Goal: Complete application form

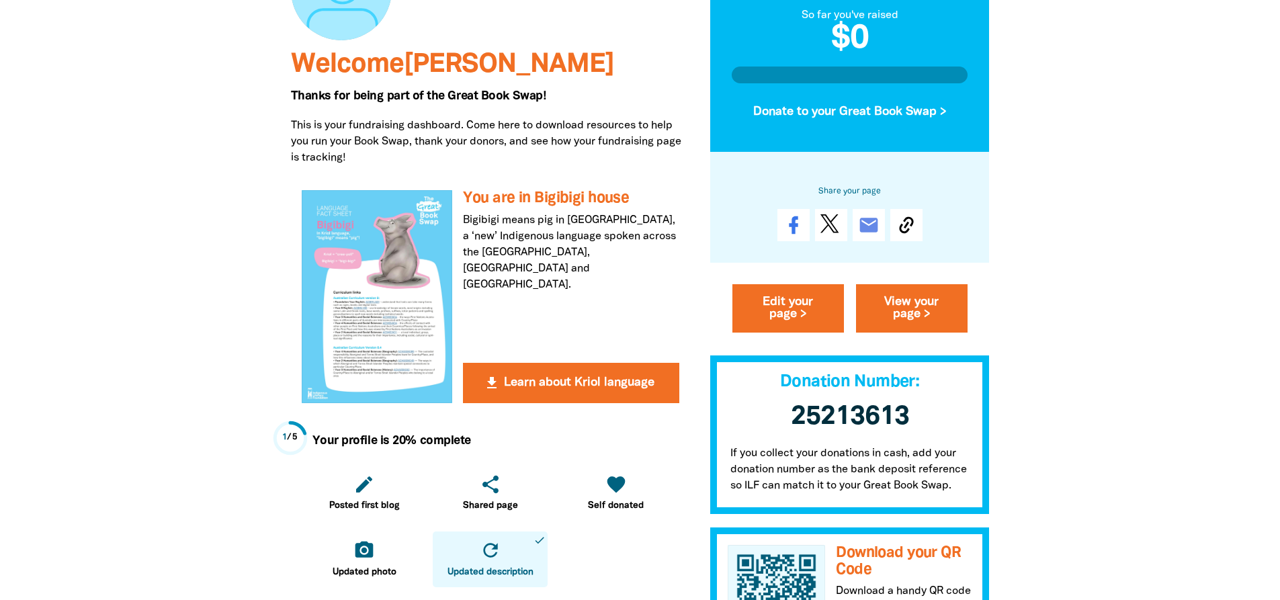
scroll to position [403, 0]
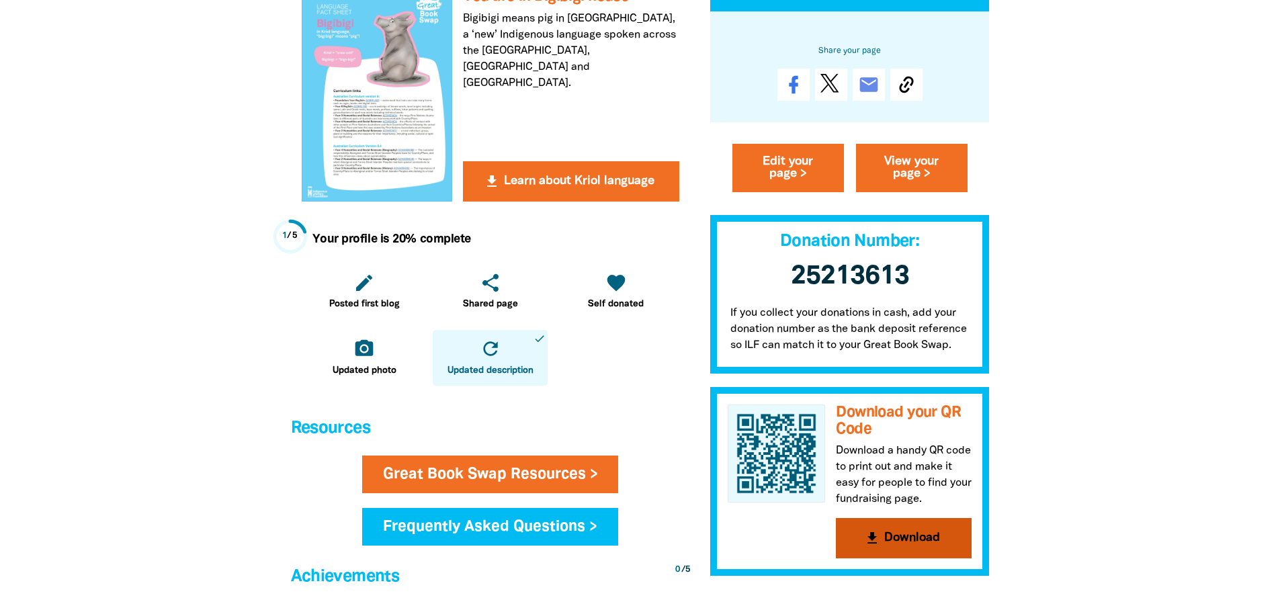
click at [900, 534] on button "get_app Download" at bounding box center [904, 538] width 136 height 40
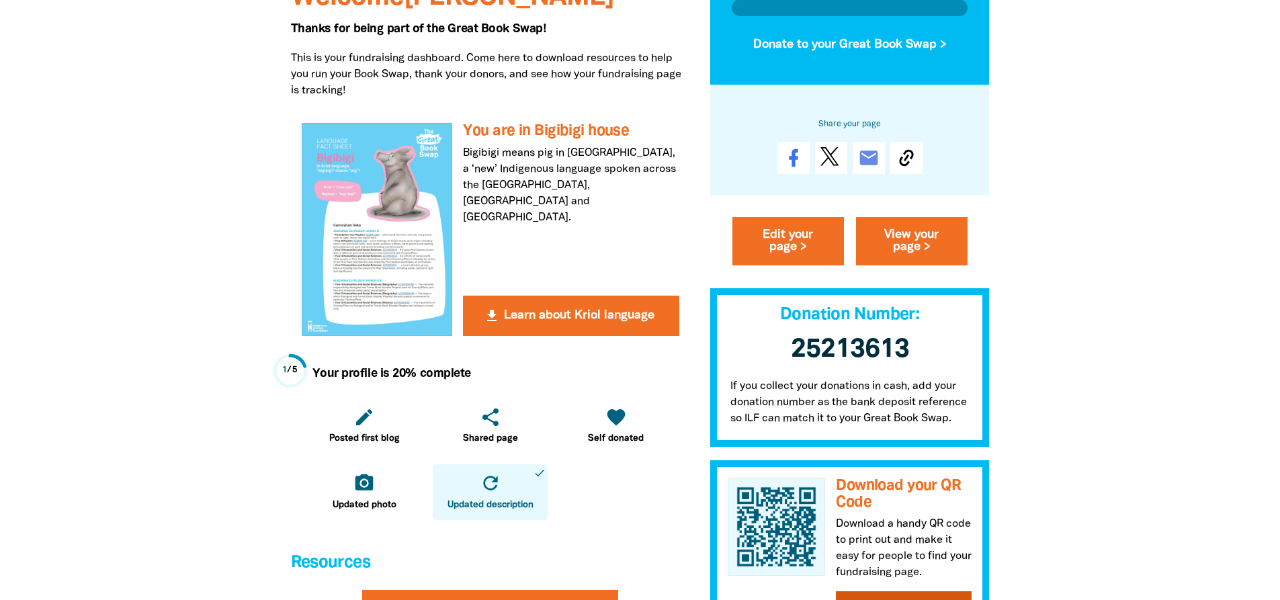
scroll to position [0, 0]
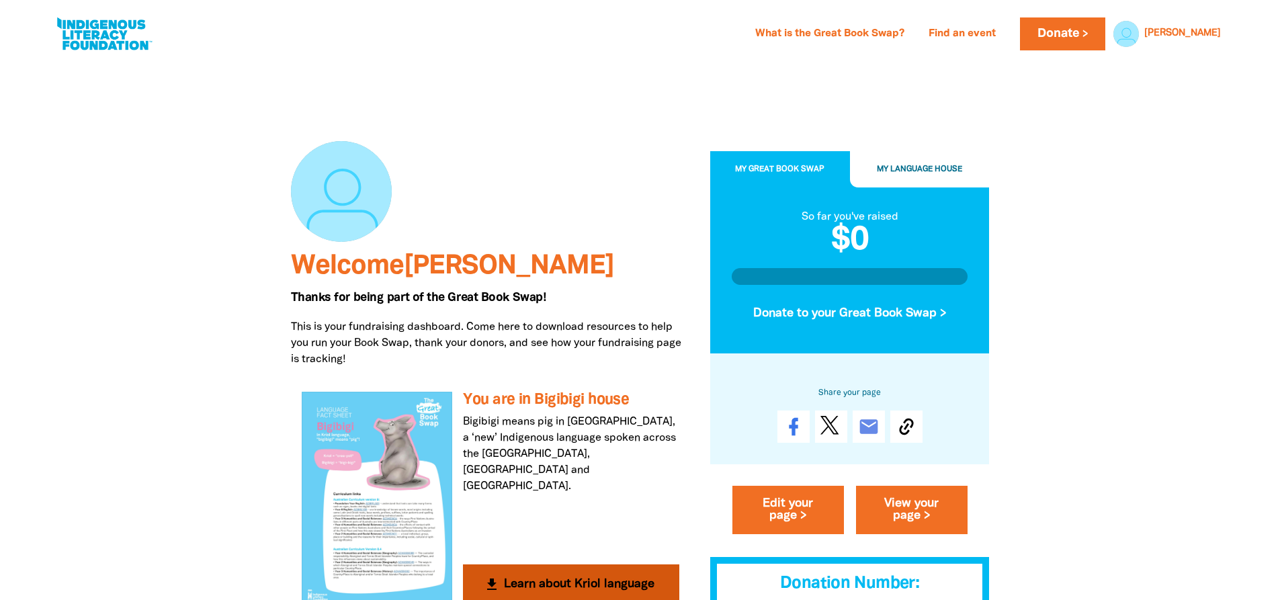
click at [549, 584] on button "get_app Learn about Kriol language" at bounding box center [571, 585] width 216 height 40
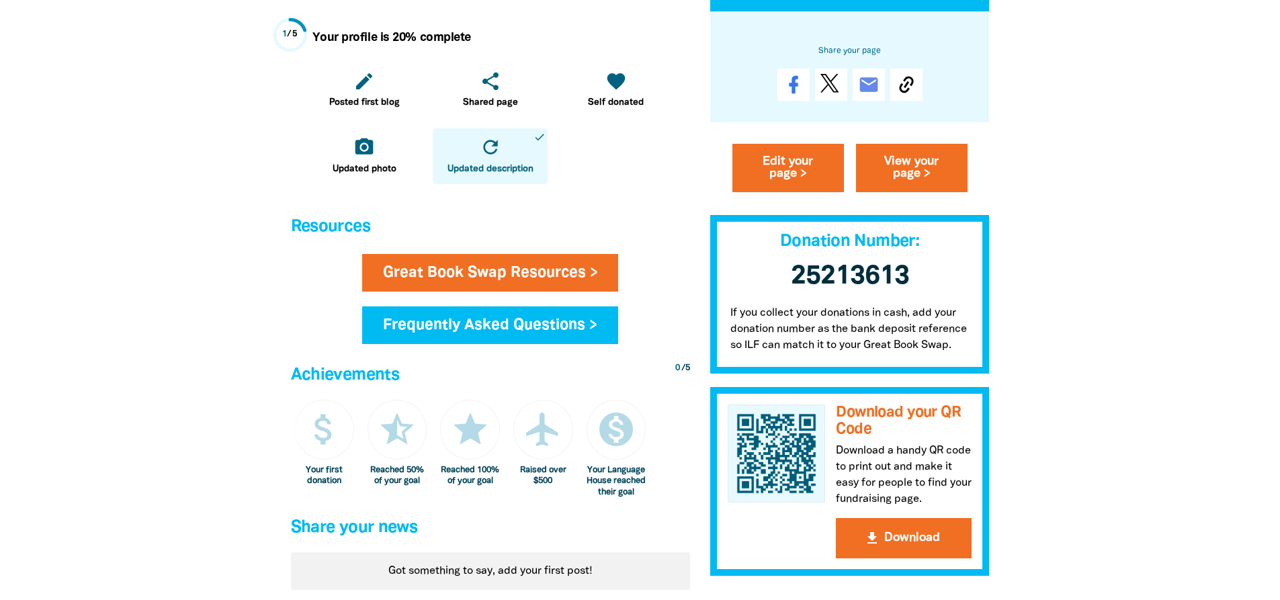
scroll to position [806, 0]
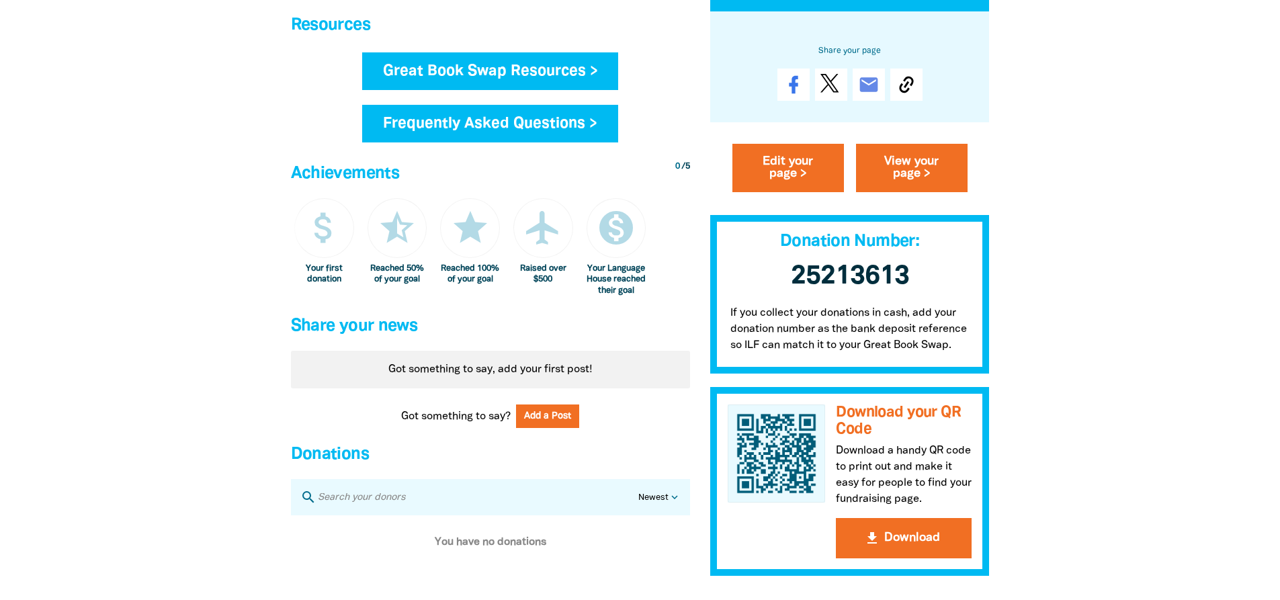
click at [418, 81] on link "Great Book Swap Resources >" at bounding box center [490, 71] width 257 height 38
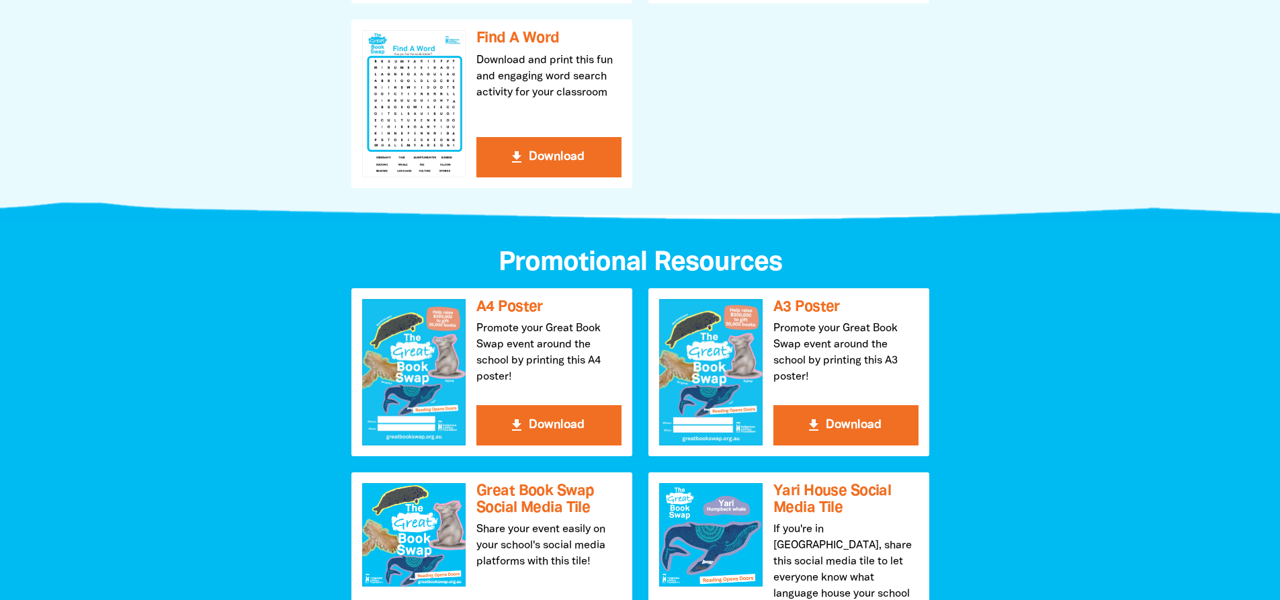
scroll to position [1277, 0]
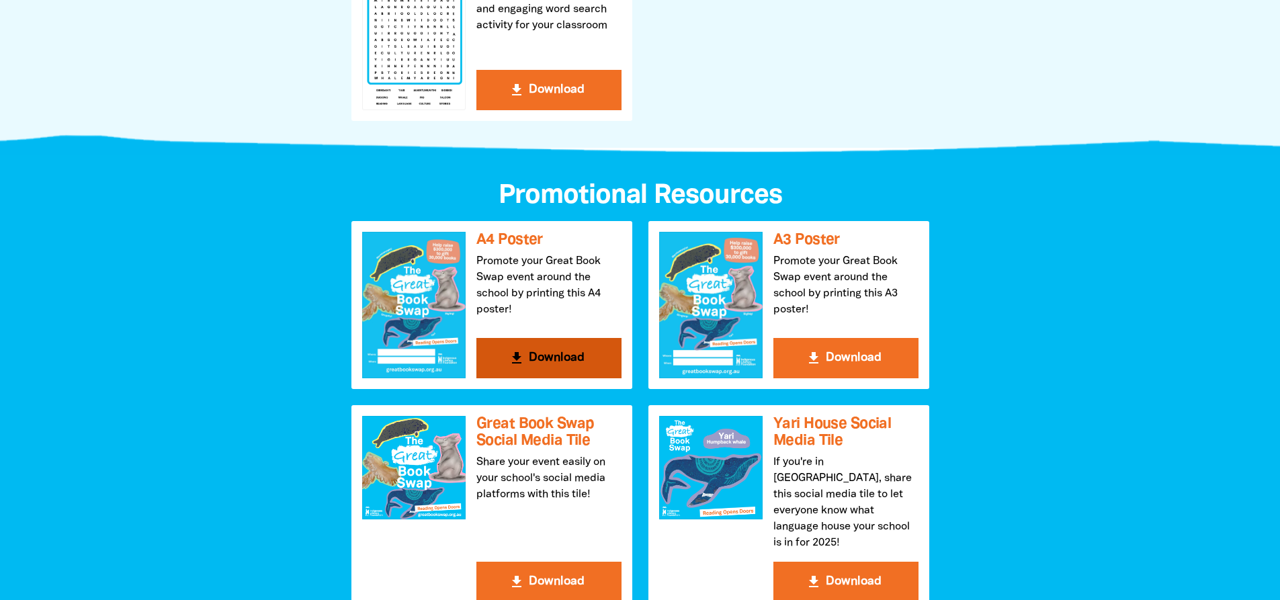
click at [540, 368] on button "get_app Download" at bounding box center [549, 358] width 145 height 40
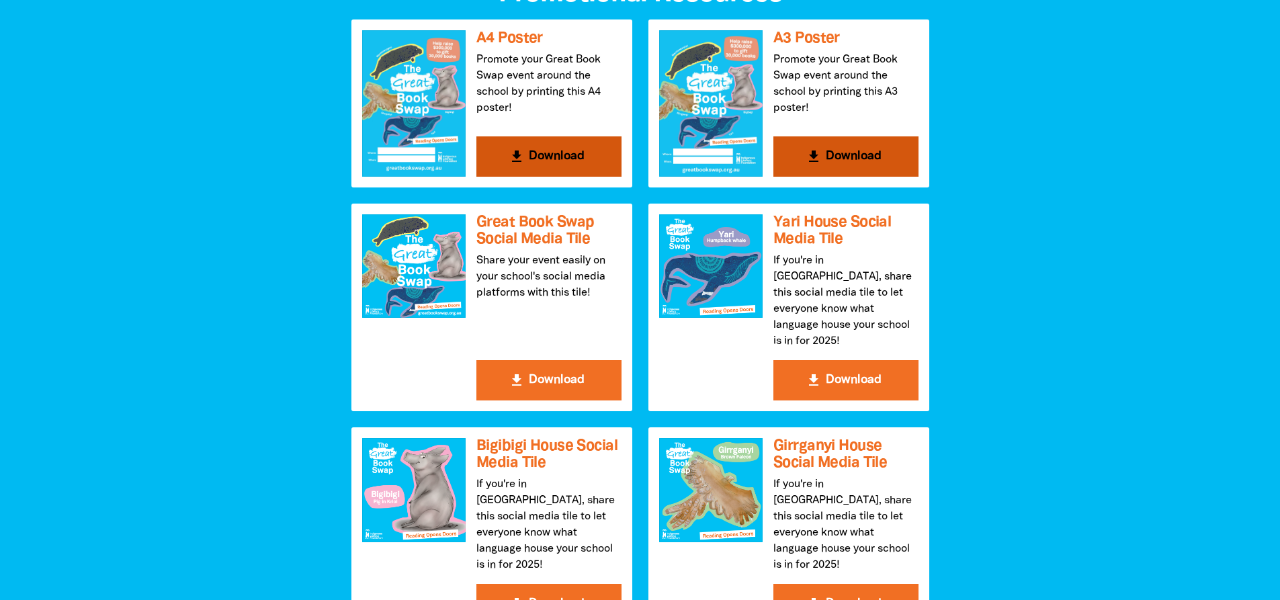
scroll to position [1546, 0]
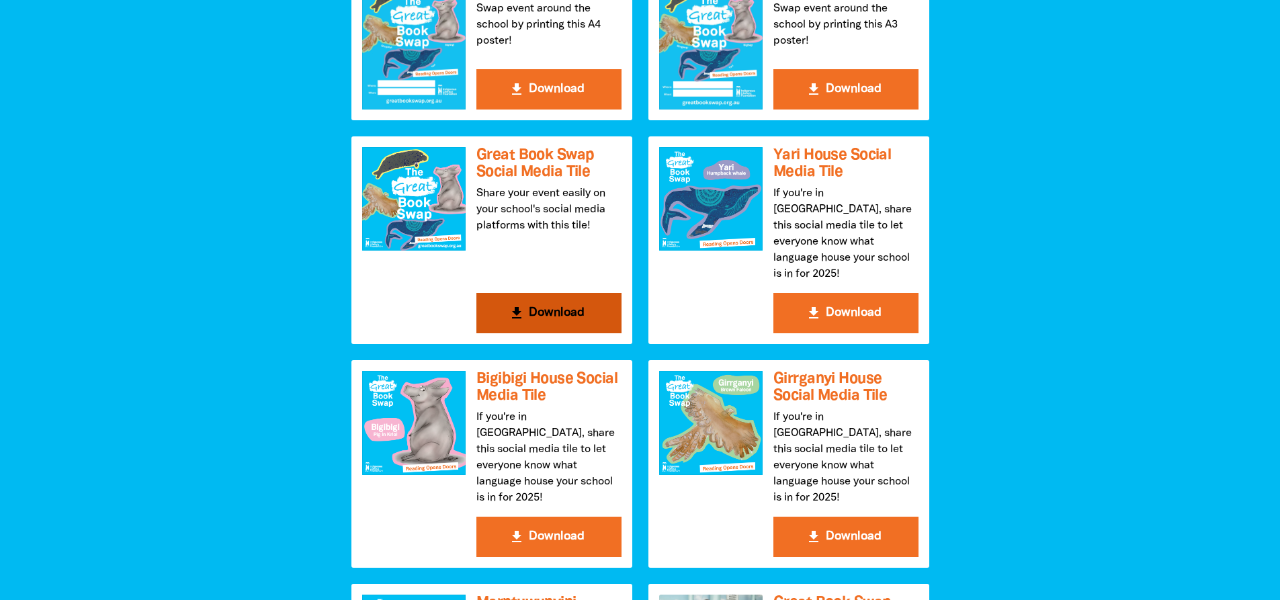
click at [559, 308] on button "get_app Download" at bounding box center [549, 313] width 145 height 40
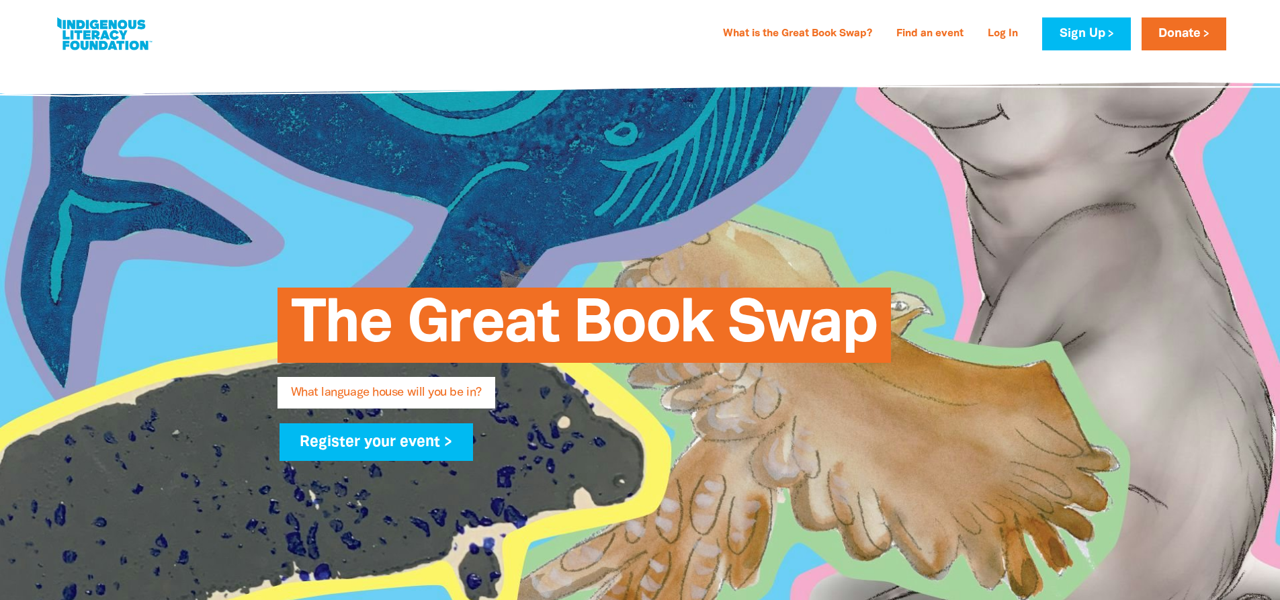
type input "[PERSON_NAME]"
type input "Saini"
type input "[EMAIL_ADDRESS][DOMAIN_NAME]"
type input "Goodstart [GEOGRAPHIC_DATA]"
select select "early-learning"
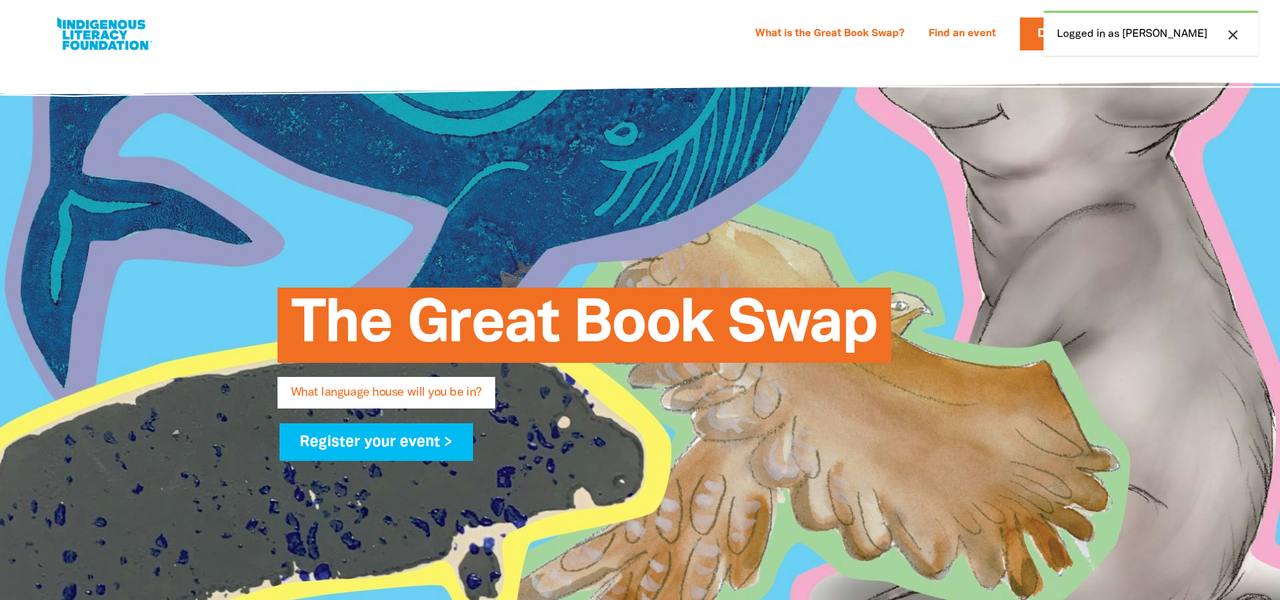
click at [609, 340] on span "The Great Book Swap" at bounding box center [584, 330] width 587 height 65
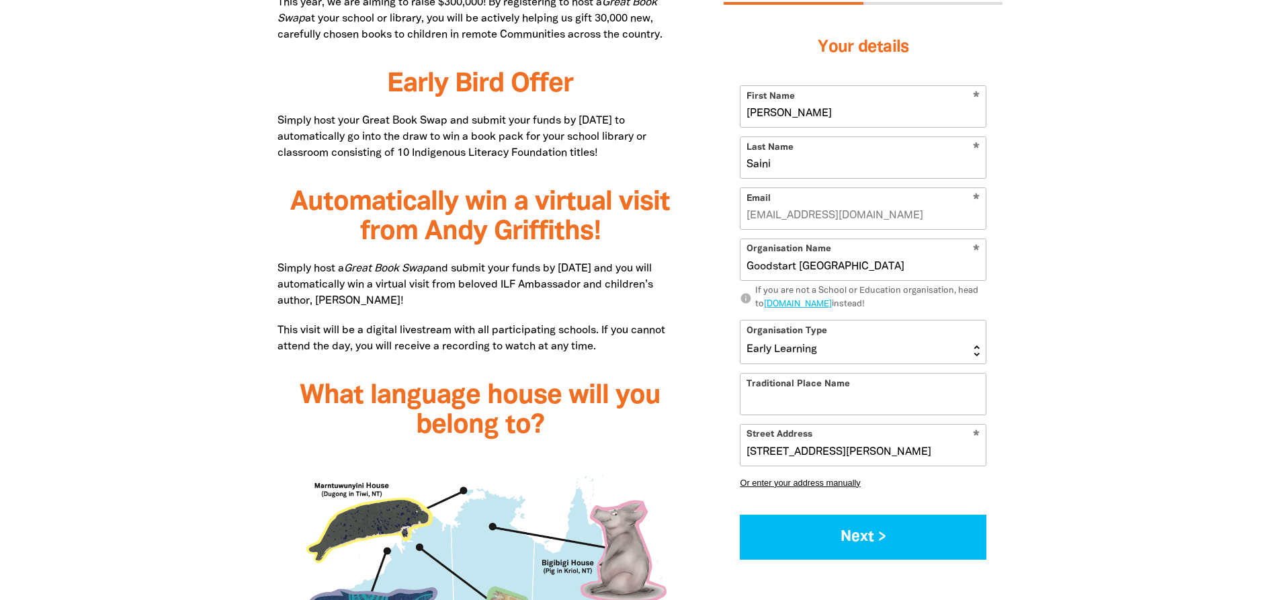
scroll to position [1008, 0]
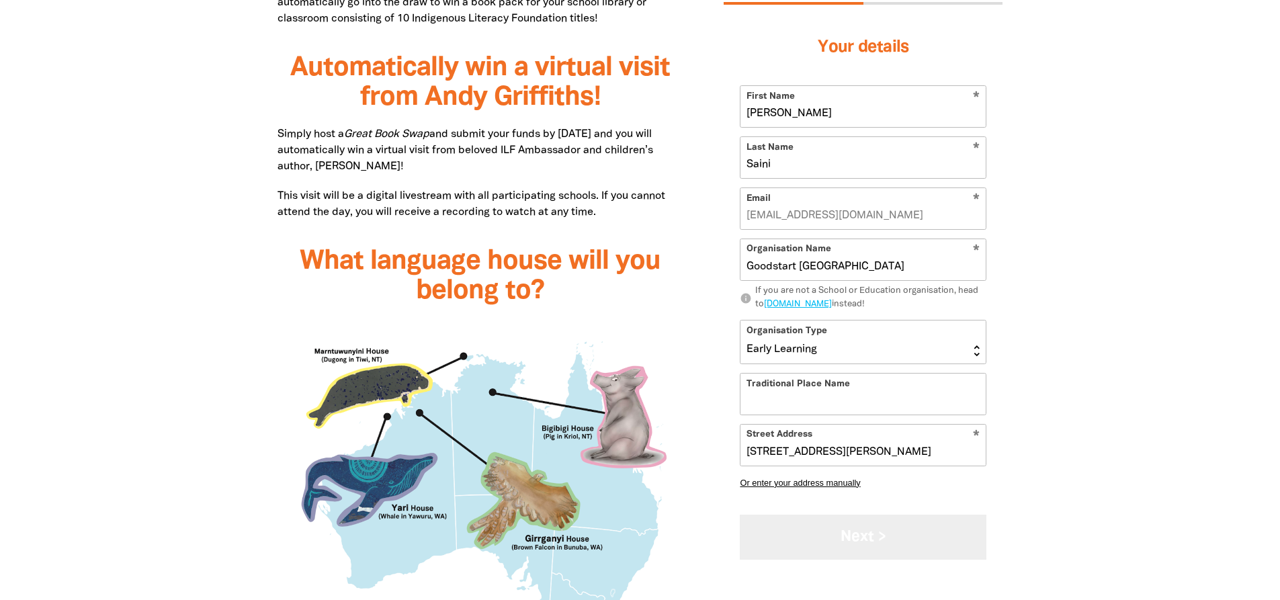
click at [851, 547] on button "Next >" at bounding box center [863, 537] width 247 height 45
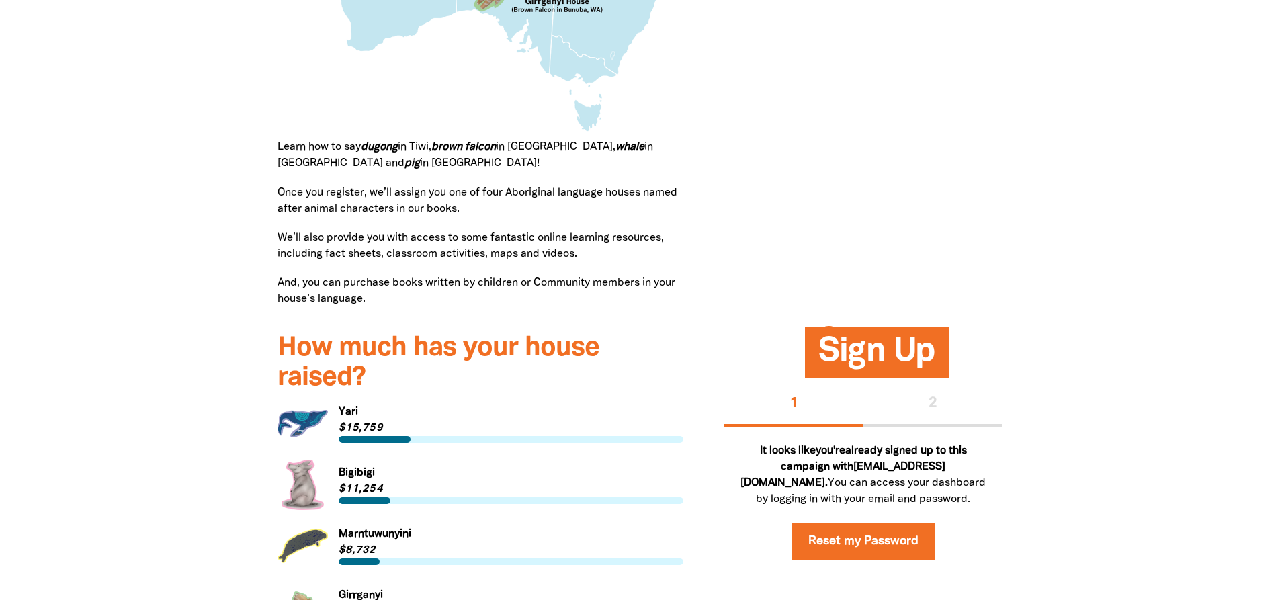
scroll to position [1815, 0]
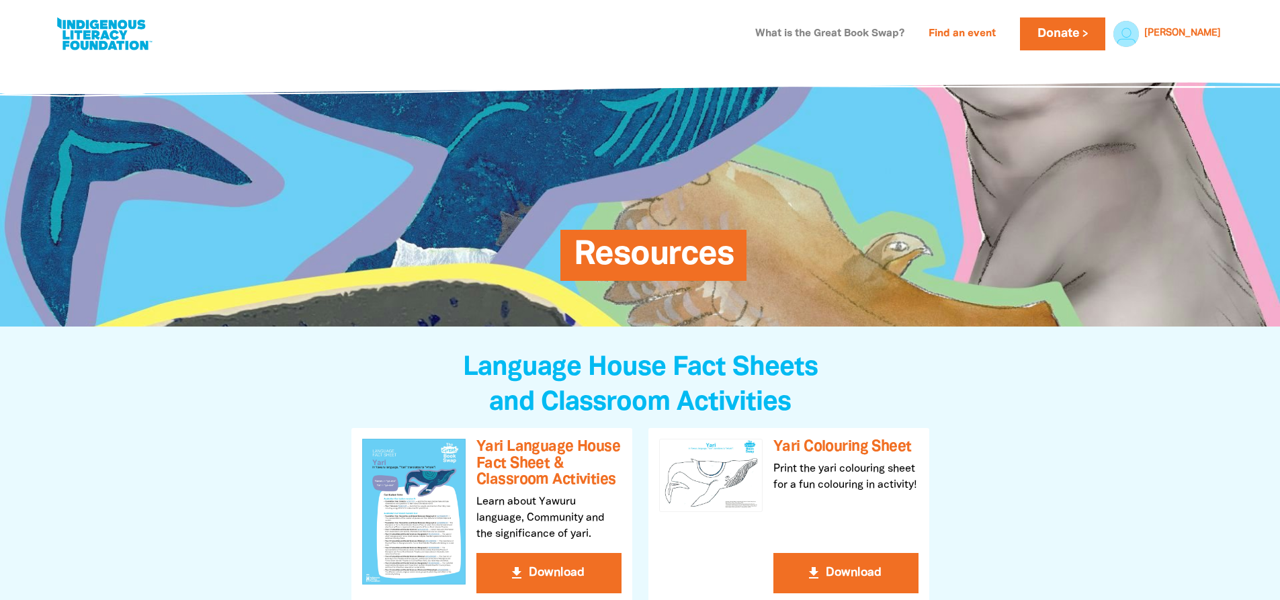
click at [793, 38] on link "What is the Great Book Swap?" at bounding box center [829, 35] width 165 height 22
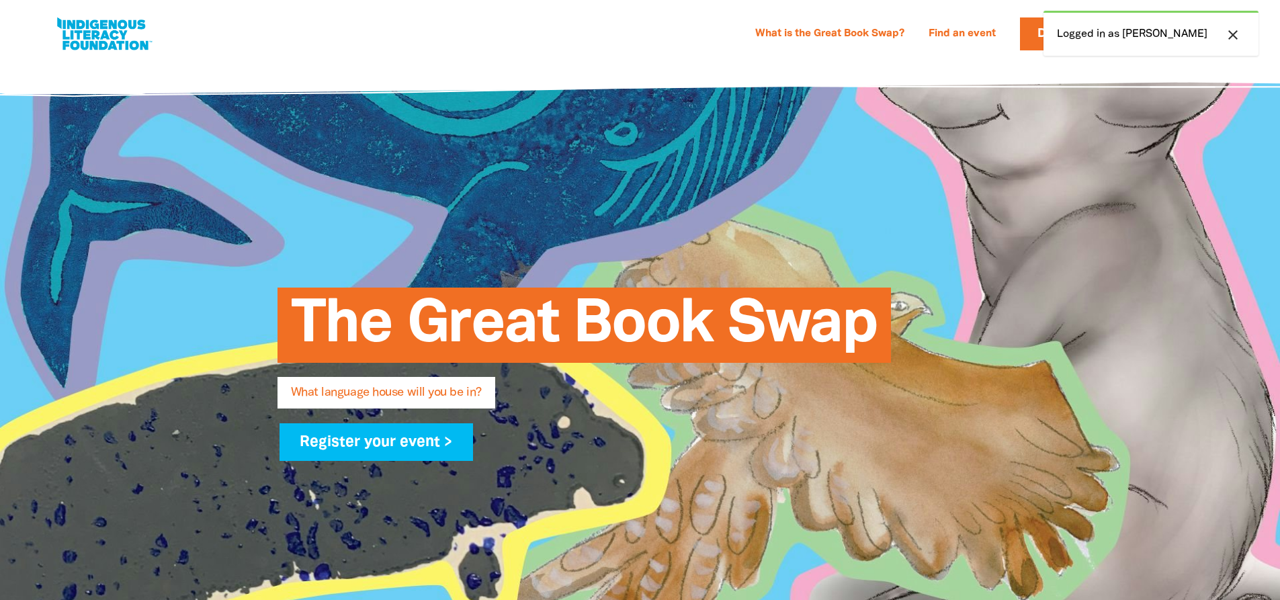
select select "early-learning"
